Goal: Task Accomplishment & Management: Use online tool/utility

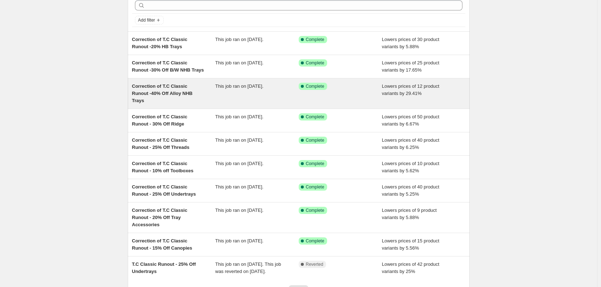
scroll to position [36, 0]
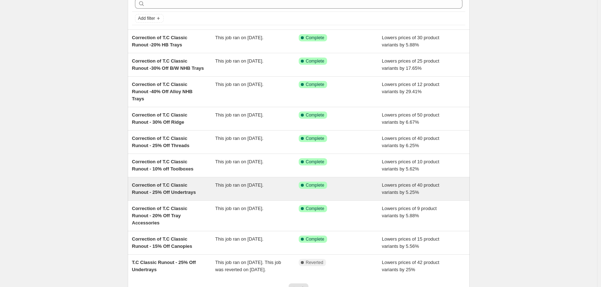
click at [279, 182] on div "This job ran on [DATE]." at bounding box center [256, 189] width 83 height 14
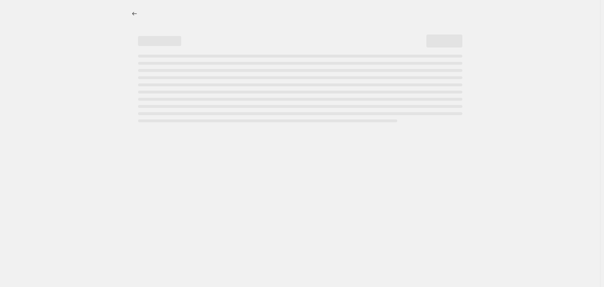
select select "percentage"
select select "no_change"
select select "tag"
select select "inventory_quantity"
select select ">"
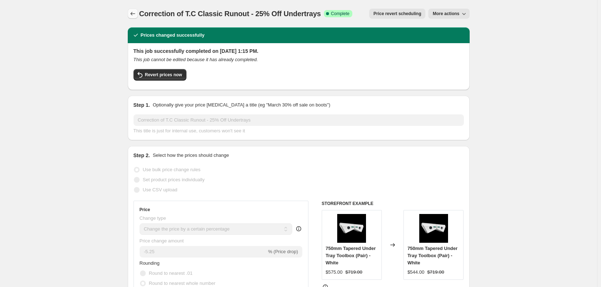
click at [133, 10] on icon "Price change jobs" at bounding box center [132, 13] width 7 height 7
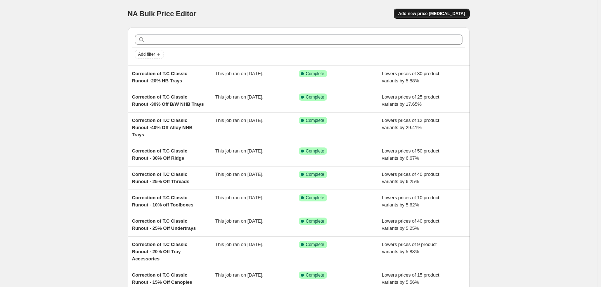
click at [432, 16] on span "Add new price [MEDICAL_DATA]" at bounding box center [431, 14] width 67 height 6
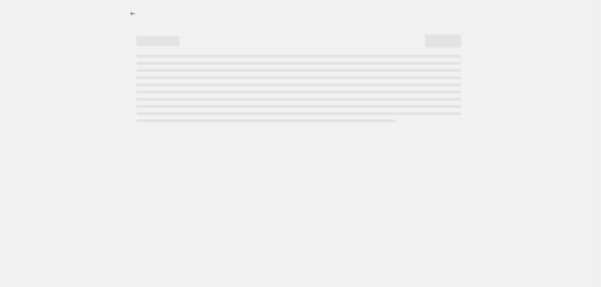
select select "percentage"
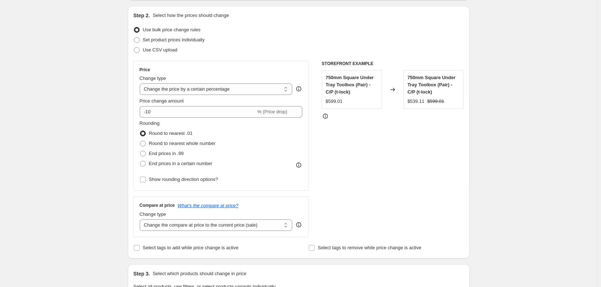
scroll to position [72, 0]
click at [176, 142] on span "Round to nearest whole number" at bounding box center [182, 142] width 67 height 5
click at [140, 141] on input "Round to nearest whole number" at bounding box center [140, 140] width 0 height 0
radio input "true"
click at [184, 88] on select "Change the price to a certain amount Change the price by a certain amount Chang…" at bounding box center [216, 89] width 153 height 12
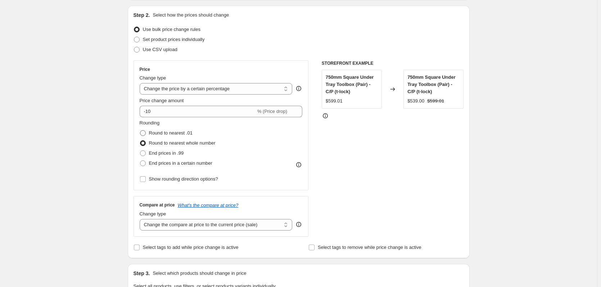
select select "ecap"
click at [141, 83] on select "Change the price to a certain amount Change the price by a certain amount Chang…" at bounding box center [216, 89] width 153 height 12
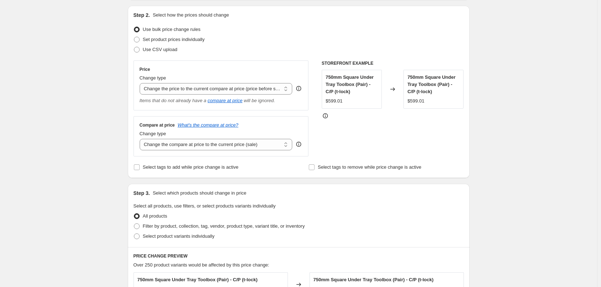
click at [92, 131] on div "Create new price [MEDICAL_DATA]. This page is ready Create new price [MEDICAL_D…" at bounding box center [298, 242] width 597 height 629
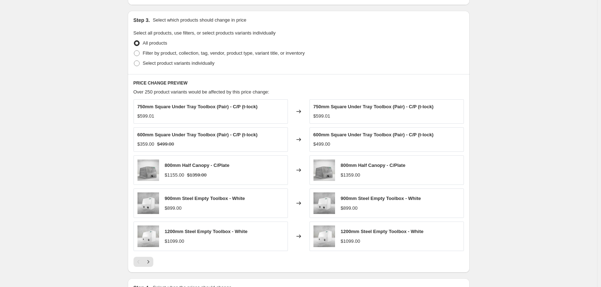
scroll to position [252, 0]
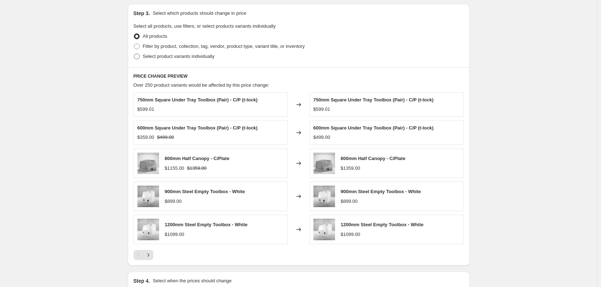
click at [159, 57] on span "Select product variants individually" at bounding box center [179, 56] width 72 height 5
click at [134, 54] on input "Select product variants individually" at bounding box center [134, 54] width 0 height 0
radio input "true"
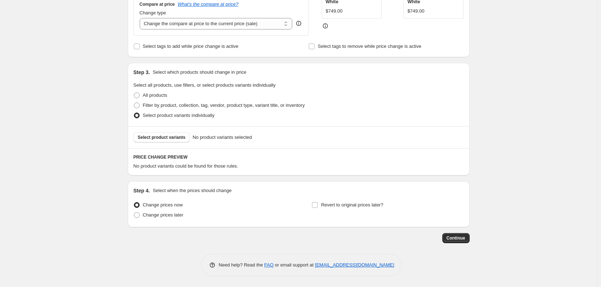
scroll to position [193, 0]
click at [155, 137] on span "Select product variants" at bounding box center [162, 138] width 48 height 6
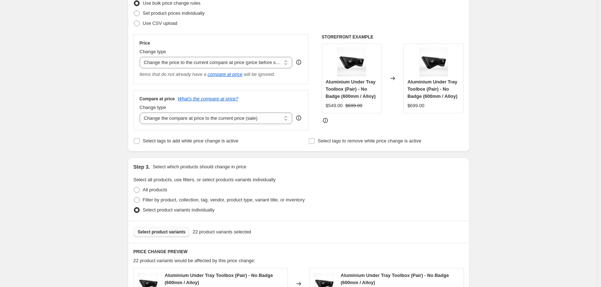
scroll to position [62, 0]
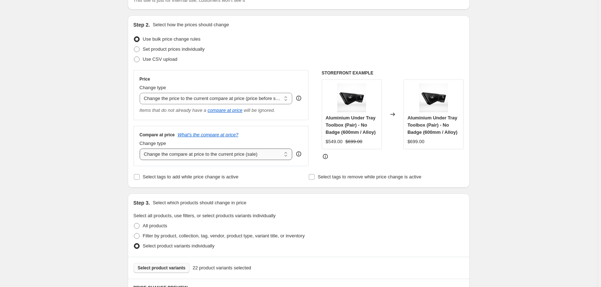
click at [242, 155] on select "Change the compare at price to the current price (sale) Change the compare at p…" at bounding box center [216, 155] width 153 height 12
click at [79, 115] on div "Create new price [MEDICAL_DATA]. This page is ready Create new price [MEDICAL_D…" at bounding box center [298, 274] width 597 height 673
click at [197, 98] on select "Change the price to a certain amount Change the price by a certain amount Chang…" at bounding box center [216, 99] width 153 height 12
click at [141, 93] on select "Change the price to a certain amount Change the price by a certain amount Chang…" at bounding box center [216, 99] width 153 height 12
click at [215, 156] on select "Change the compare at price to the current price (sale) Change the compare at p…" at bounding box center [216, 155] width 153 height 12
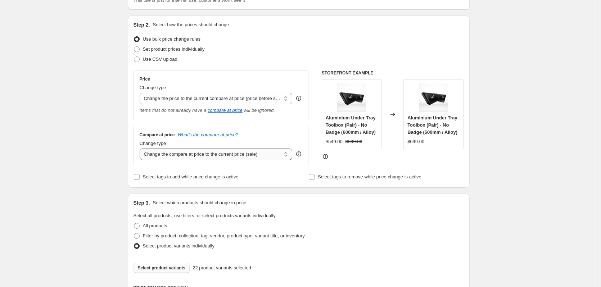
select select "percentage"
click at [141, 149] on select "Change the compare at price to the current price (sale) Change the compare at p…" at bounding box center [216, 155] width 153 height 12
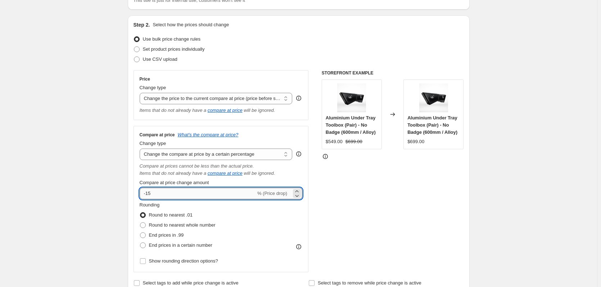
click at [150, 193] on input "-15" at bounding box center [198, 194] width 116 height 12
drag, startPoint x: 149, startPoint y: 194, endPoint x: 182, endPoint y: 199, distance: 33.8
click at [182, 199] on input "-15" at bounding box center [198, 194] width 116 height 12
type input "-50"
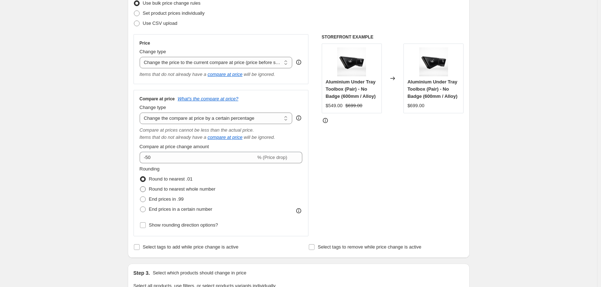
click at [146, 189] on span at bounding box center [143, 189] width 6 height 6
click at [140, 187] on input "Round to nearest whole number" at bounding box center [140, 186] width 0 height 0
radio input "true"
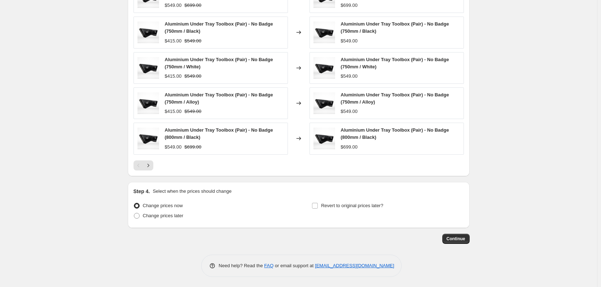
scroll to position [492, 0]
click at [459, 236] on span "Continue" at bounding box center [455, 238] width 19 height 6
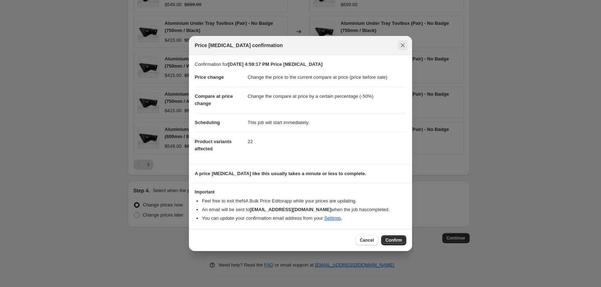
click at [402, 46] on icon "Close" at bounding box center [403, 46] width 4 height 4
